Goal: Transaction & Acquisition: Book appointment/travel/reservation

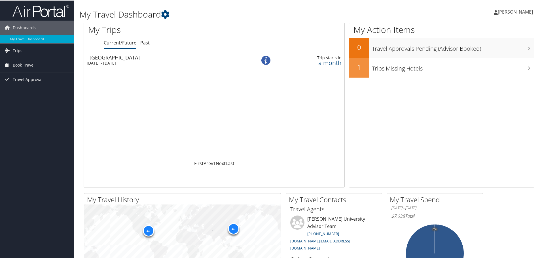
click at [128, 61] on div "[DATE] - [DATE]" at bounding box center [164, 62] width 155 height 5
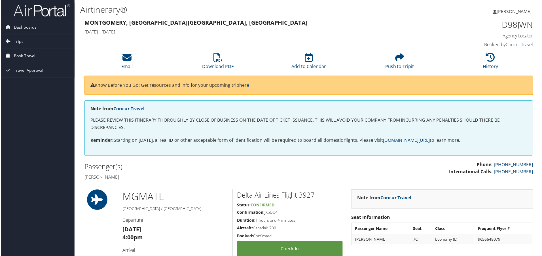
click at [23, 56] on span "Book Travel" at bounding box center [24, 56] width 22 height 14
click at [29, 85] on link "Book/Manage Online Trips" at bounding box center [37, 84] width 74 height 8
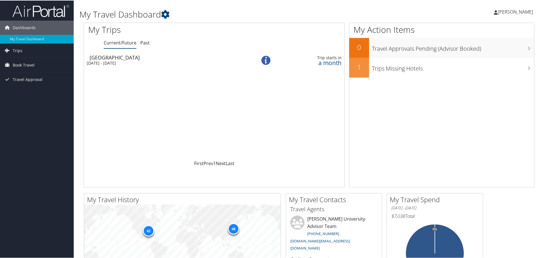
click at [120, 60] on div "Thu 6 Nov 2025 - Sun 23 Nov 2025" at bounding box center [164, 62] width 155 height 5
